Goal: Task Accomplishment & Management: Use online tool/utility

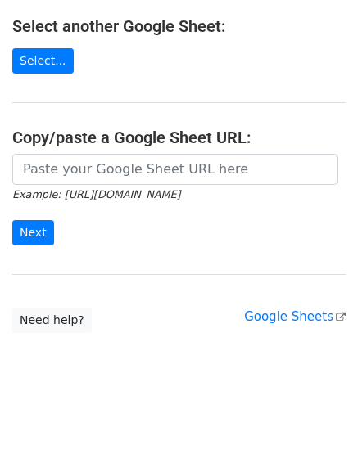
scroll to position [201, 0]
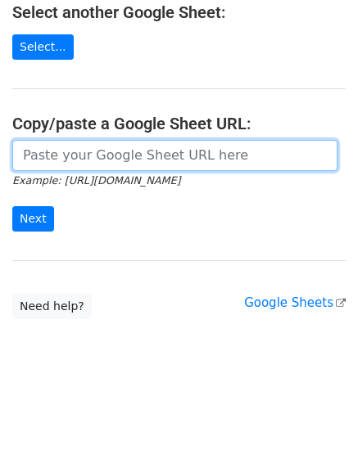
click at [185, 155] on input "url" at bounding box center [174, 155] width 325 height 31
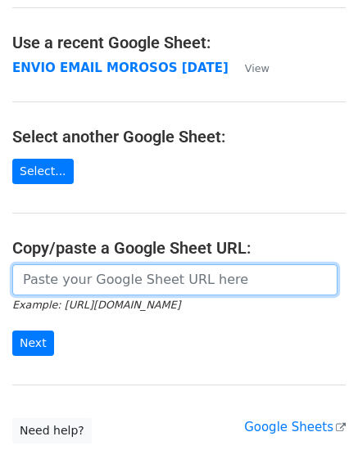
scroll to position [0, 0]
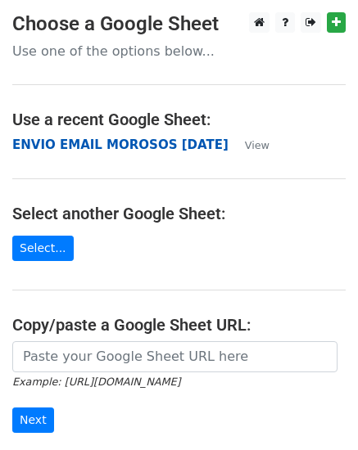
click at [205, 148] on strong "ENVIO EMAIL MOROSOS [DATE]" at bounding box center [120, 144] width 216 height 15
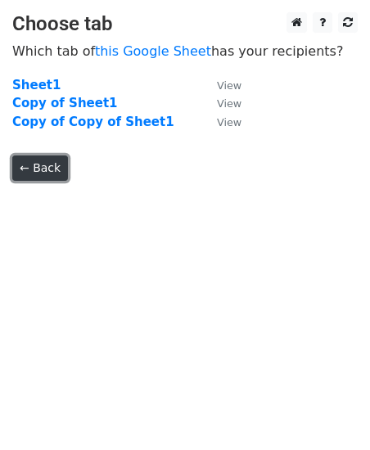
click at [15, 163] on link "← Back" at bounding box center [40, 167] width 56 height 25
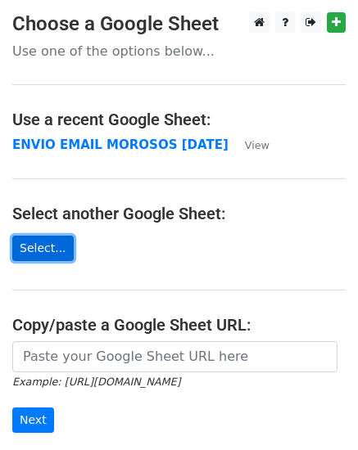
click at [52, 247] on link "Select..." at bounding box center [42, 248] width 61 height 25
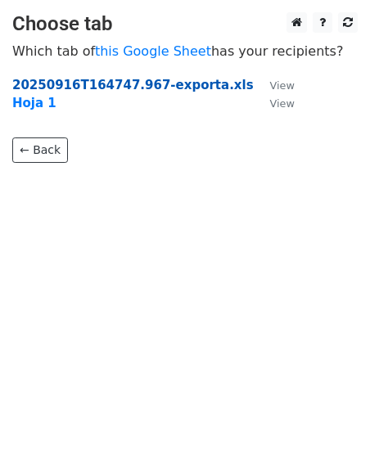
click at [88, 88] on strong "20250916T164747.967-exporta.xls" at bounding box center [132, 85] width 241 height 15
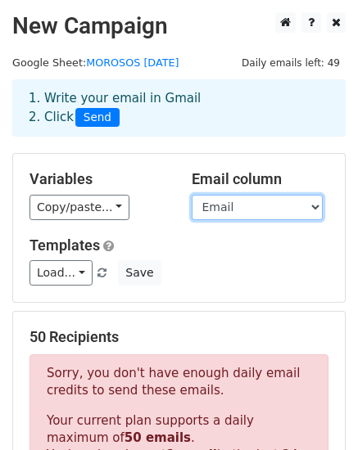
click at [191, 195] on select "Nombre Cliente Email Número Fecha Importe CLIENTE FP Forma de pago" at bounding box center [256, 207] width 131 height 25
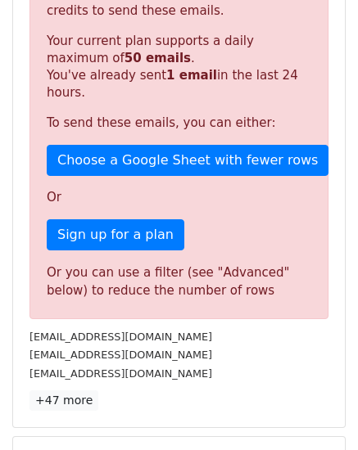
scroll to position [396, 0]
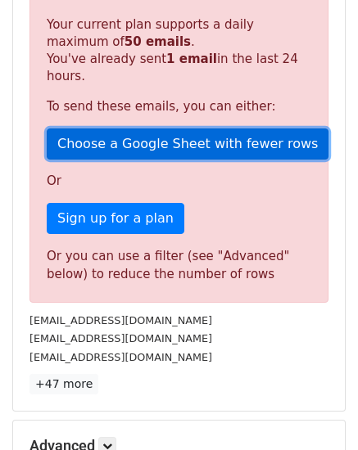
click at [166, 148] on link "Choose a Google Sheet with fewer rows" at bounding box center [187, 143] width 281 height 31
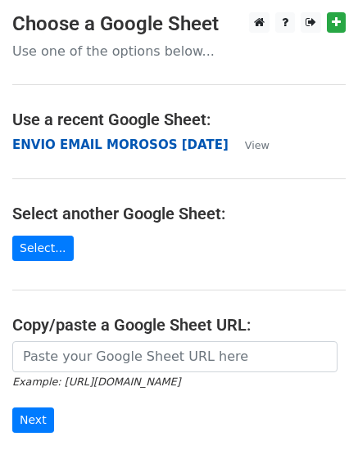
click at [115, 148] on strong "ENVIO EMAIL MOROSOS [DATE]" at bounding box center [120, 144] width 216 height 15
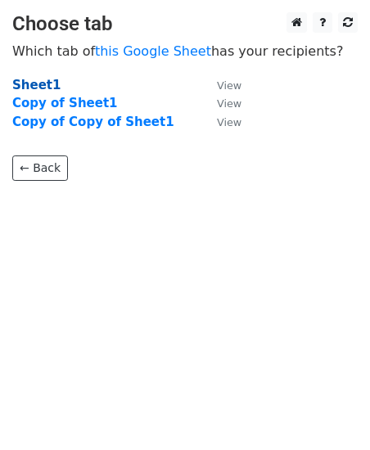
click at [41, 91] on strong "Sheet1" at bounding box center [36, 85] width 48 height 15
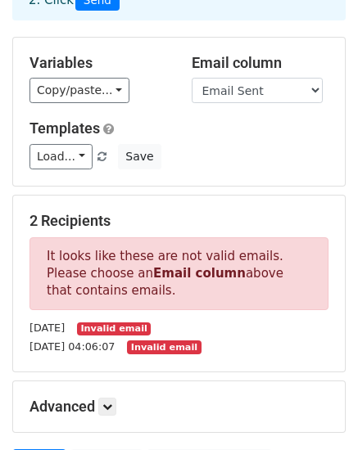
scroll to position [103, 0]
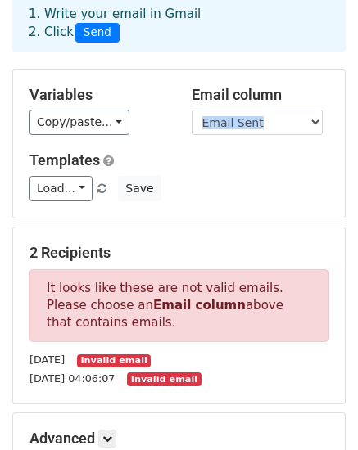
click at [290, 128] on div "Variables Copy/paste... {{First name}} {{Last name}} {{Recipient}} {{Descriptio…" at bounding box center [178, 144] width 331 height 148
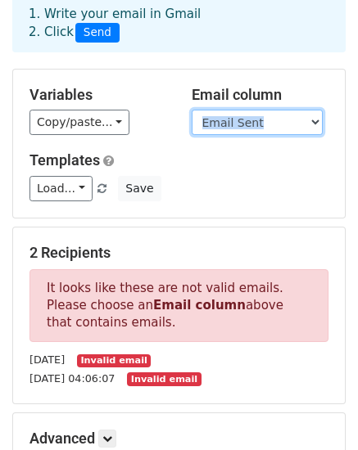
select select "Recipient"
click at [191, 110] on select "First name Last name Recipient Description Discount code Discount amount Email …" at bounding box center [256, 122] width 131 height 25
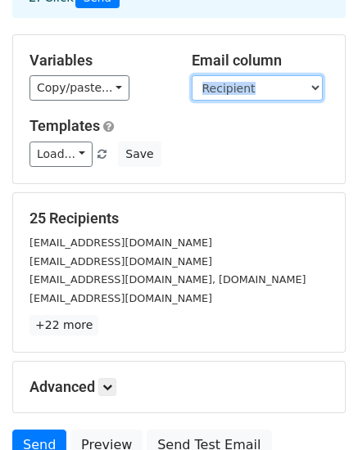
scroll to position [126, 0]
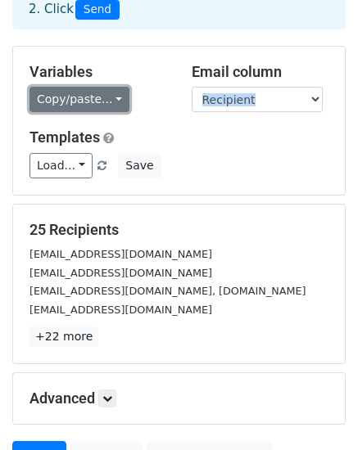
click at [107, 100] on link "Copy/paste..." at bounding box center [79, 99] width 100 height 25
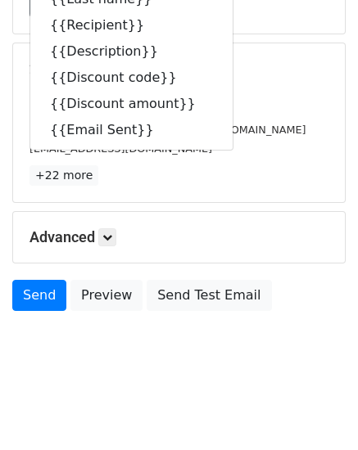
scroll to position [0, 0]
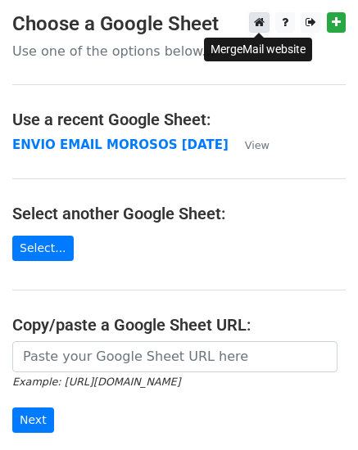
click at [255, 21] on icon at bounding box center [259, 21] width 11 height 11
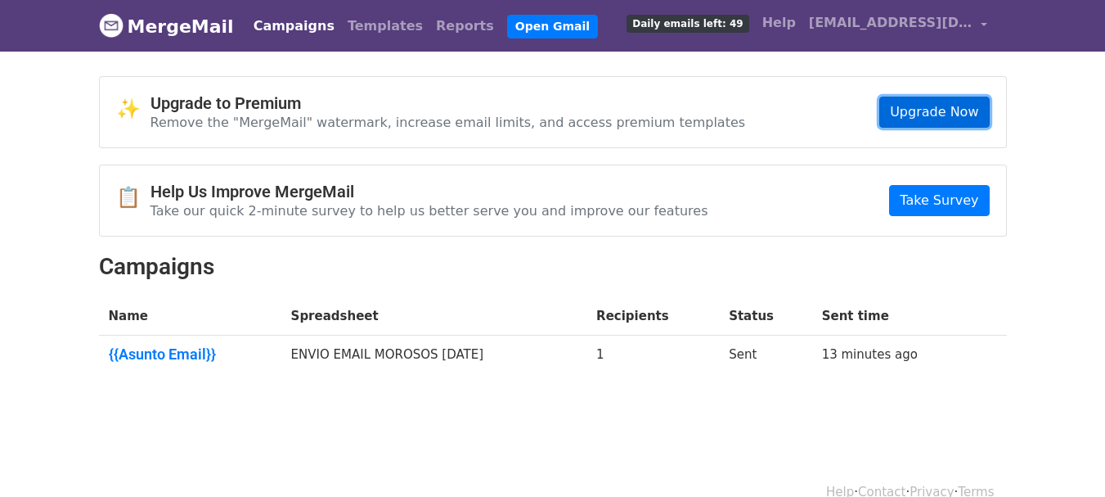
click at [961, 110] on link "Upgrade Now" at bounding box center [935, 112] width 110 height 31
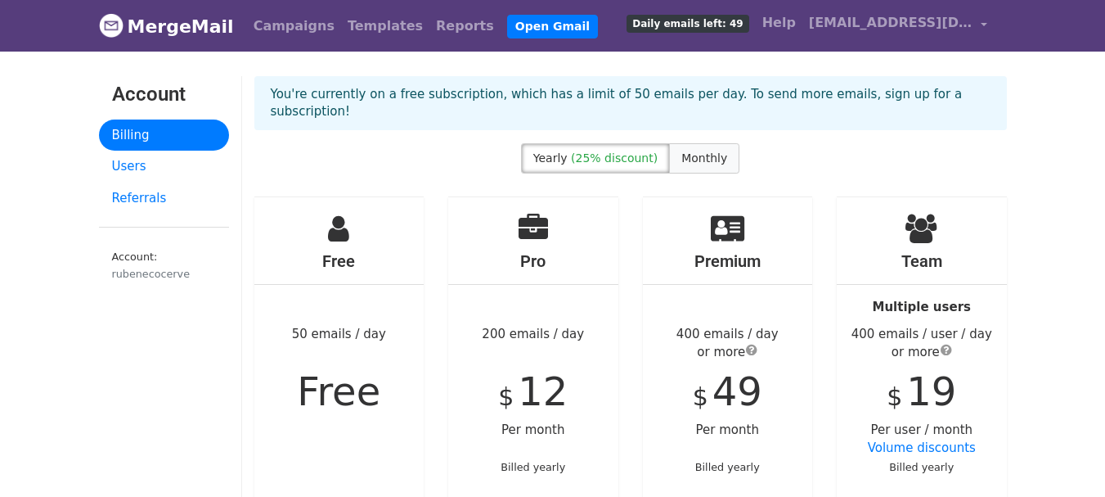
click at [709, 162] on span "Monthly" at bounding box center [705, 157] width 46 height 13
click at [590, 149] on label "Yearly (25% discount)" at bounding box center [595, 158] width 149 height 30
click at [695, 155] on span "Monthly" at bounding box center [705, 157] width 46 height 13
